Goal: Transaction & Acquisition: Purchase product/service

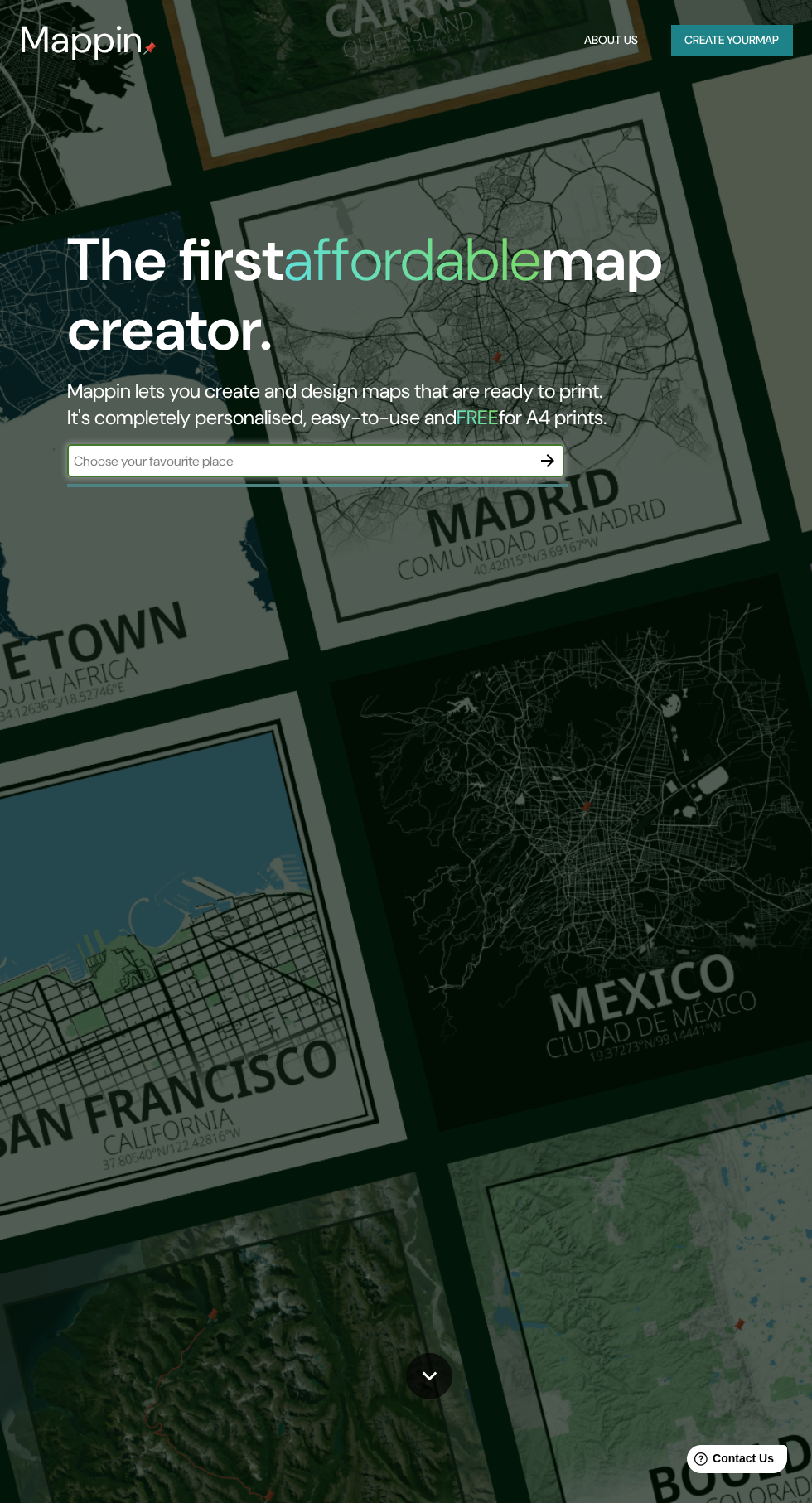
click at [219, 458] on input "text" at bounding box center [299, 461] width 464 height 19
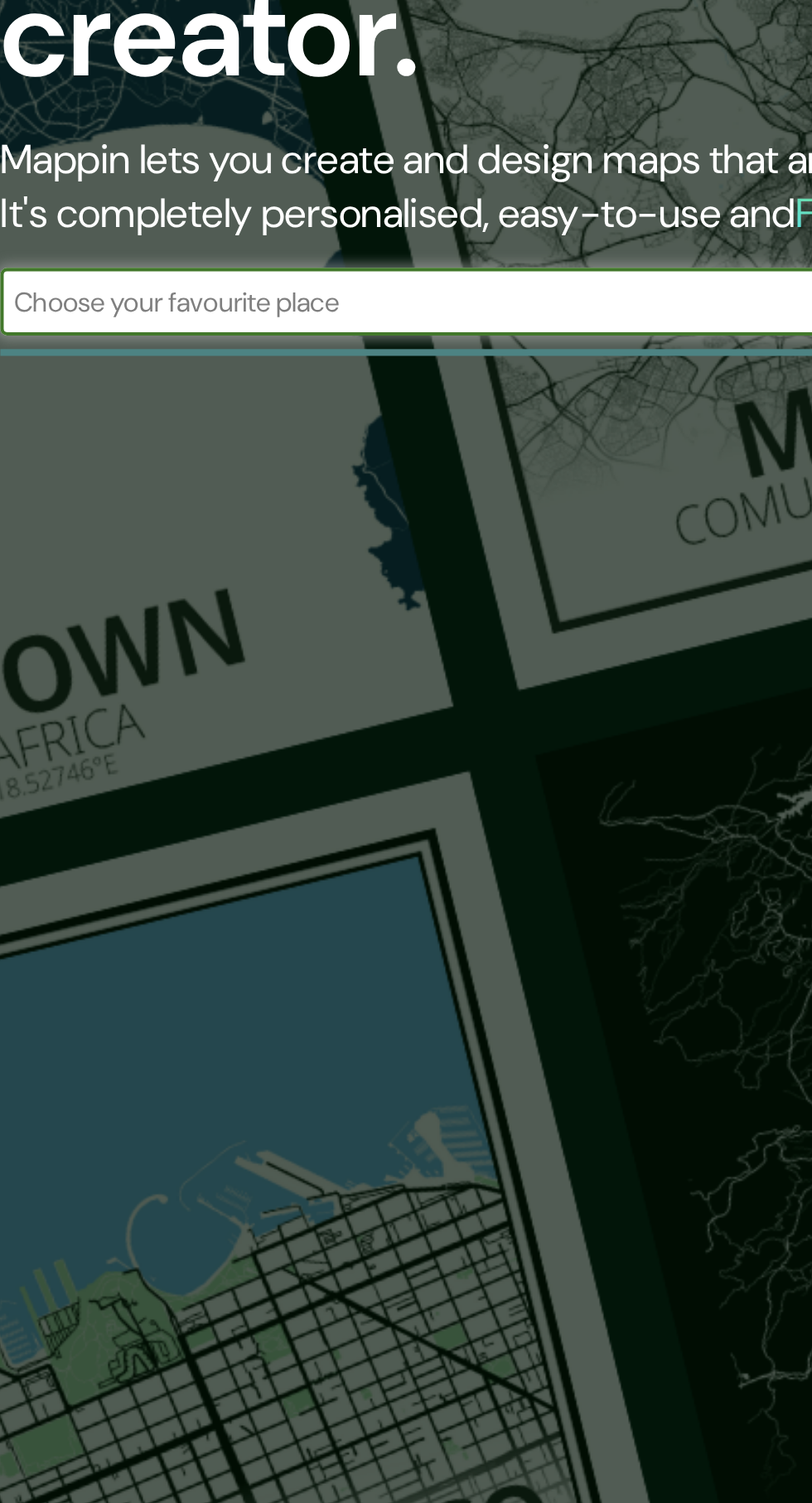
click at [174, 467] on input "text" at bounding box center [299, 461] width 464 height 19
click at [123, 456] on input "text" at bounding box center [299, 461] width 464 height 19
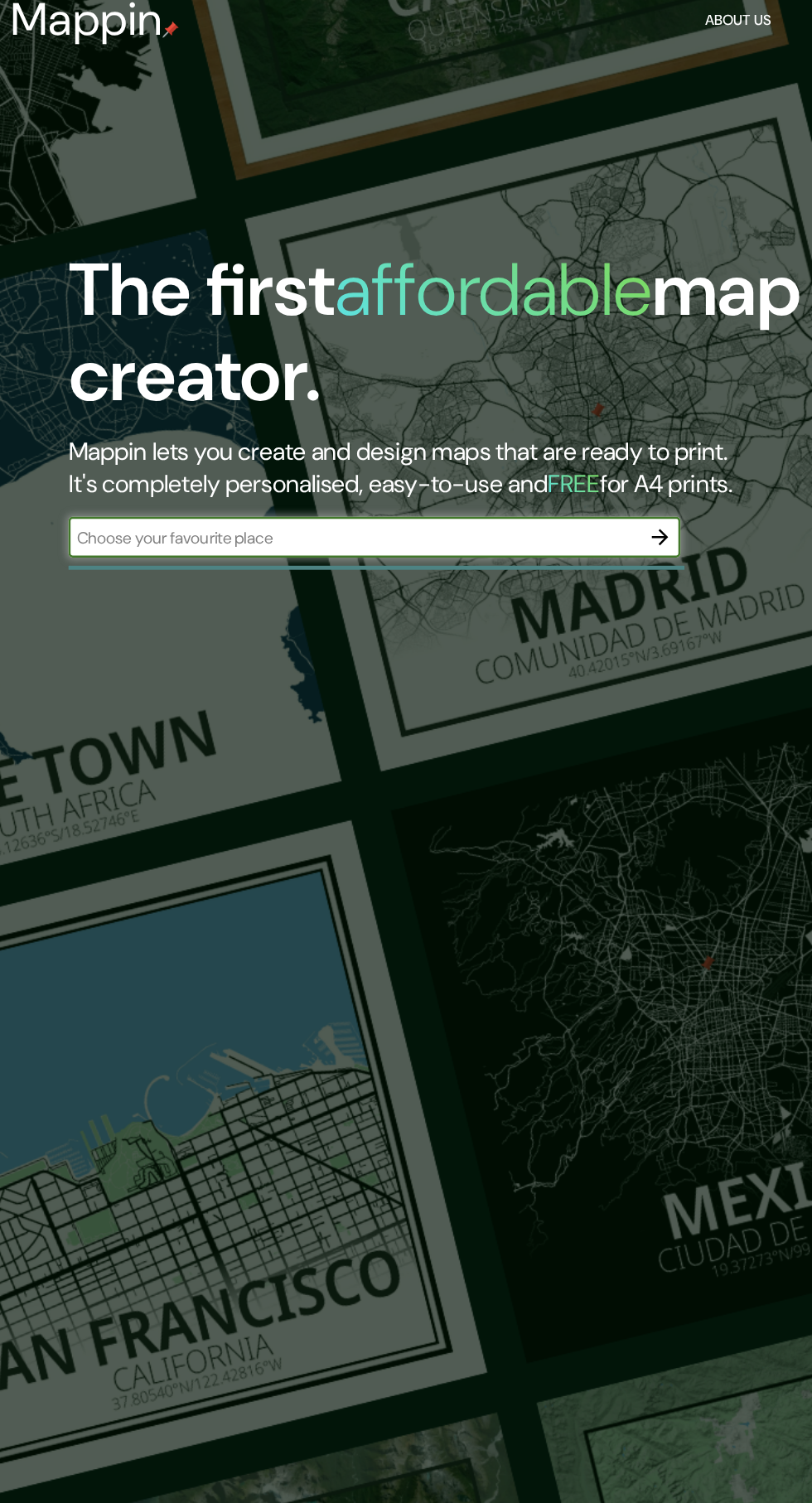
click at [547, 461] on icon "button" at bounding box center [548, 461] width 13 height 13
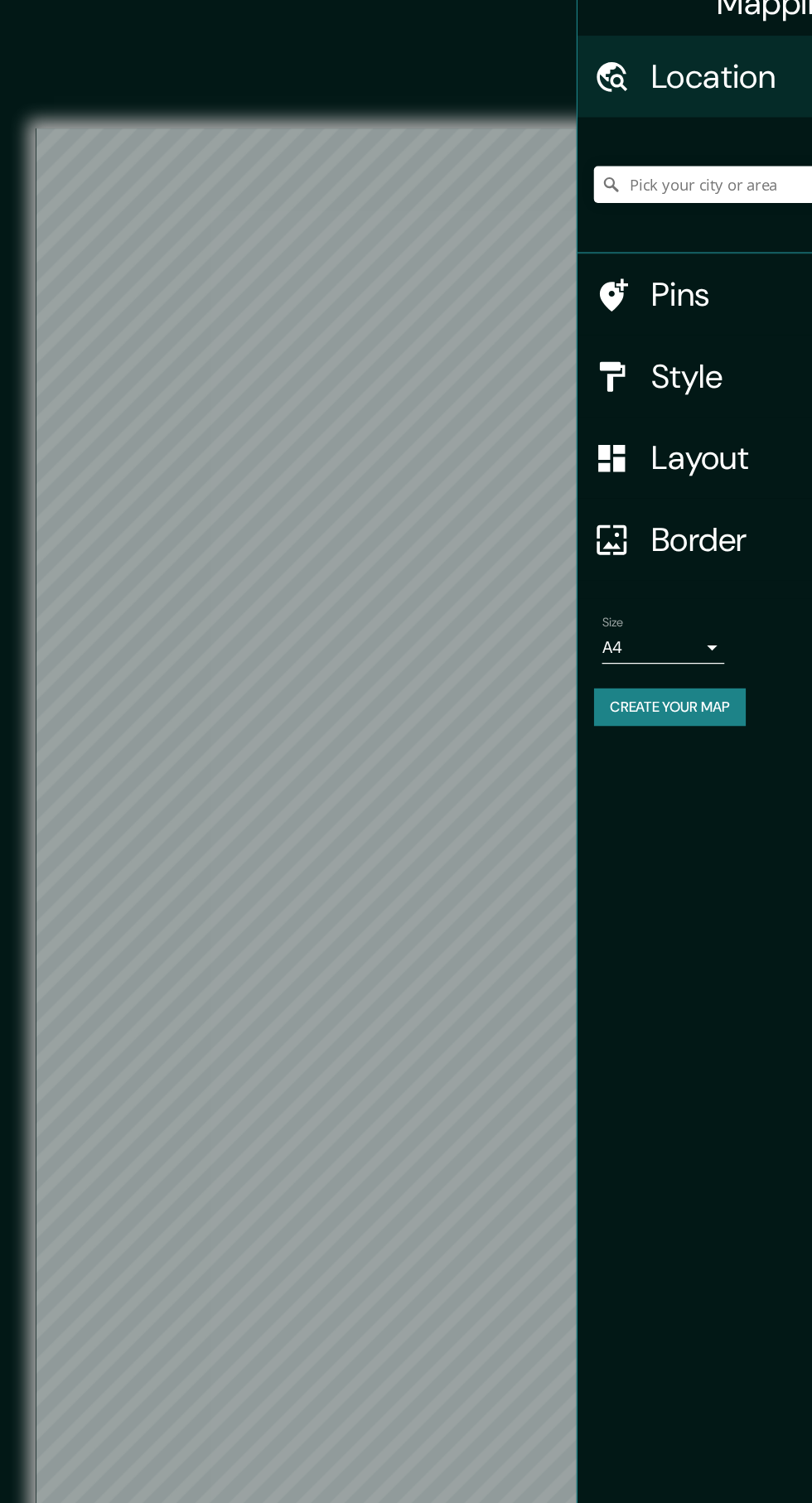
click at [599, 351] on div "Style" at bounding box center [646, 330] width 331 height 66
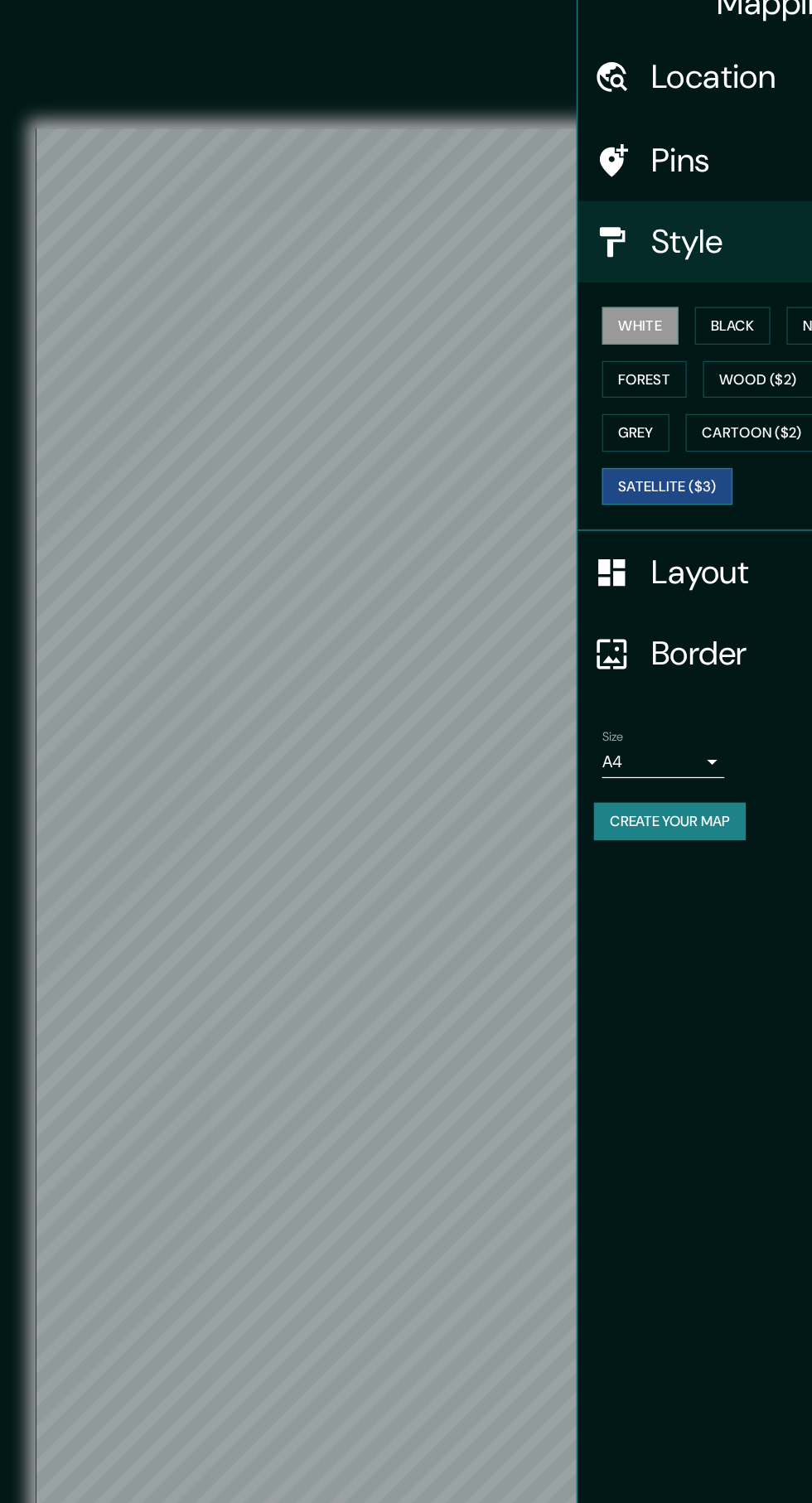
click at [580, 419] on button "Satellite ($3)" at bounding box center [553, 419] width 106 height 30
